Goal: Task Accomplishment & Management: Use online tool/utility

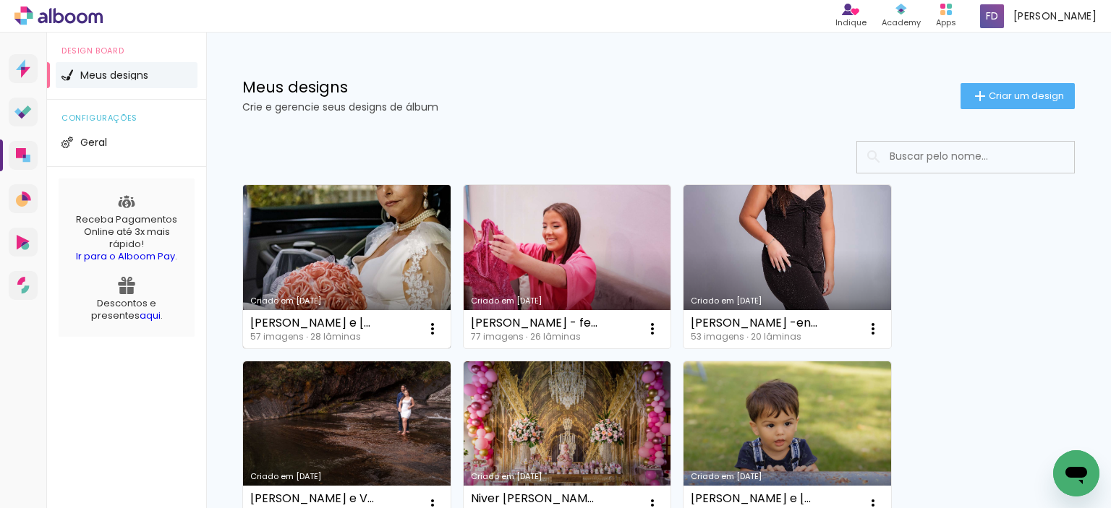
click at [356, 237] on link "Criado em [DATE]" at bounding box center [347, 266] width 208 height 163
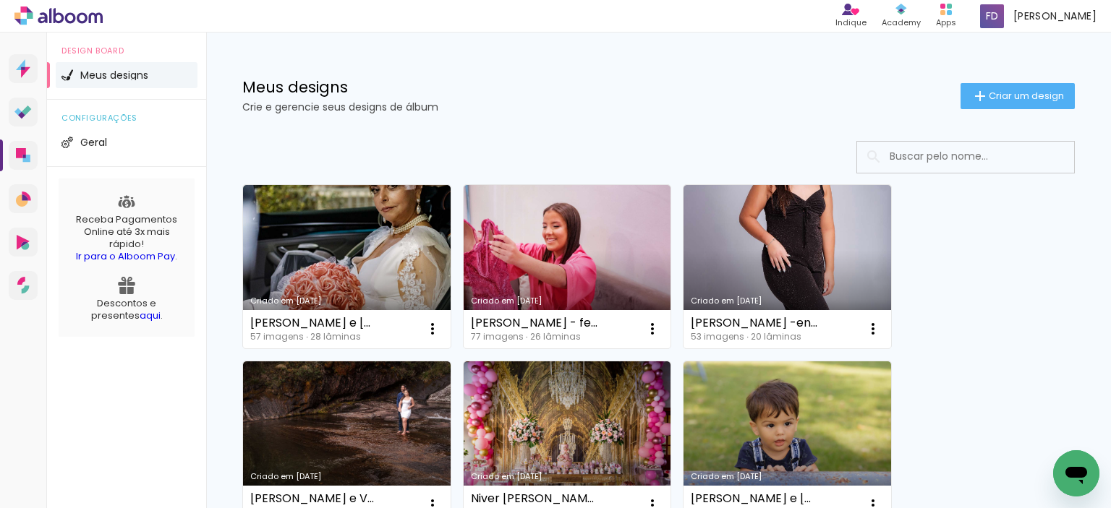
click at [0, 0] on neon-animated-pages "Confirmar Cancelar" at bounding box center [0, 0] width 0 height 0
